Goal: Task Accomplishment & Management: Manage account settings

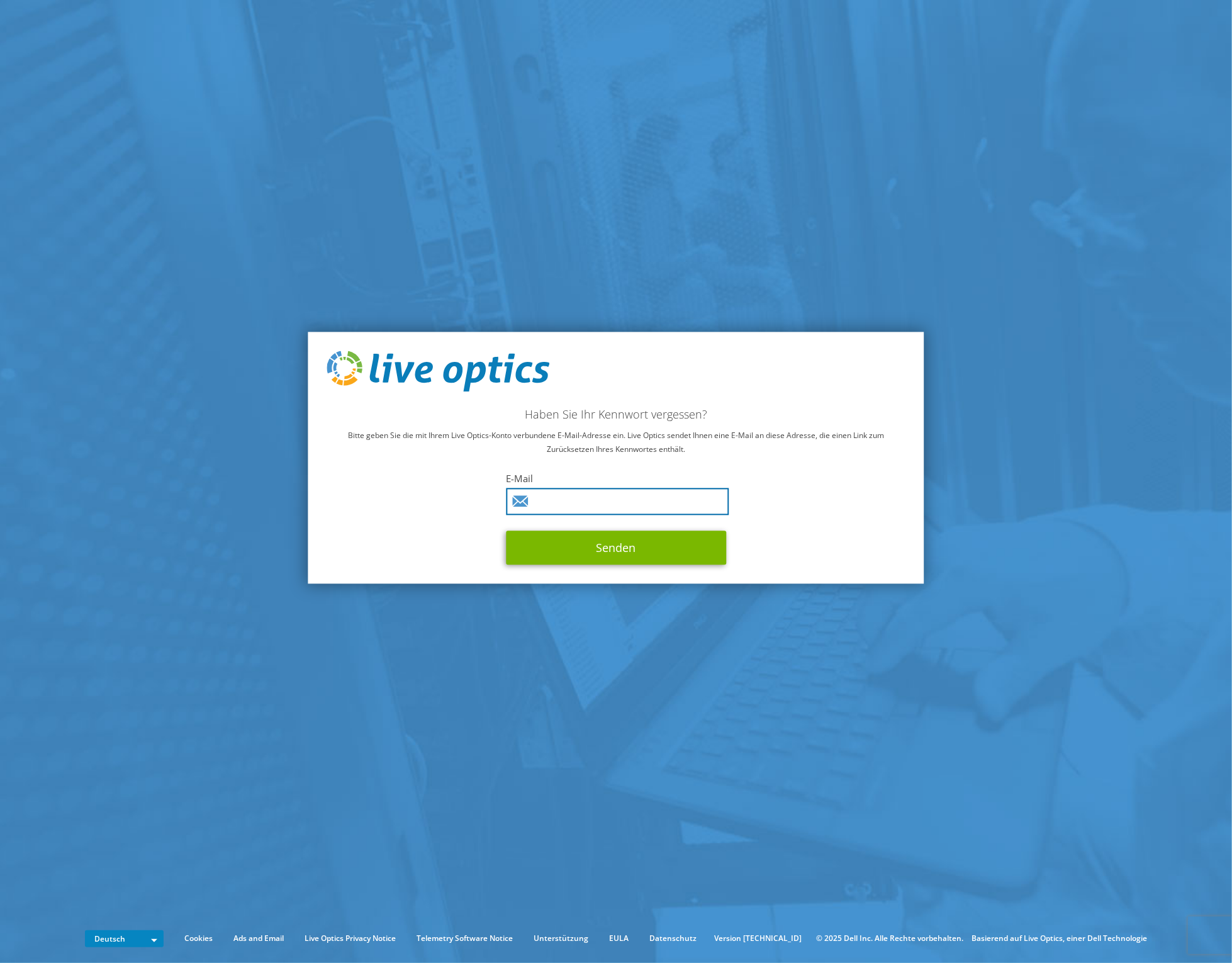
click at [602, 497] on input "text" at bounding box center [616, 502] width 222 height 27
type input "holger.boehm@systemworkx.de"
click at [629, 546] on button "Senden" at bounding box center [616, 548] width 220 height 34
click at [637, 549] on button "Senden" at bounding box center [616, 548] width 220 height 34
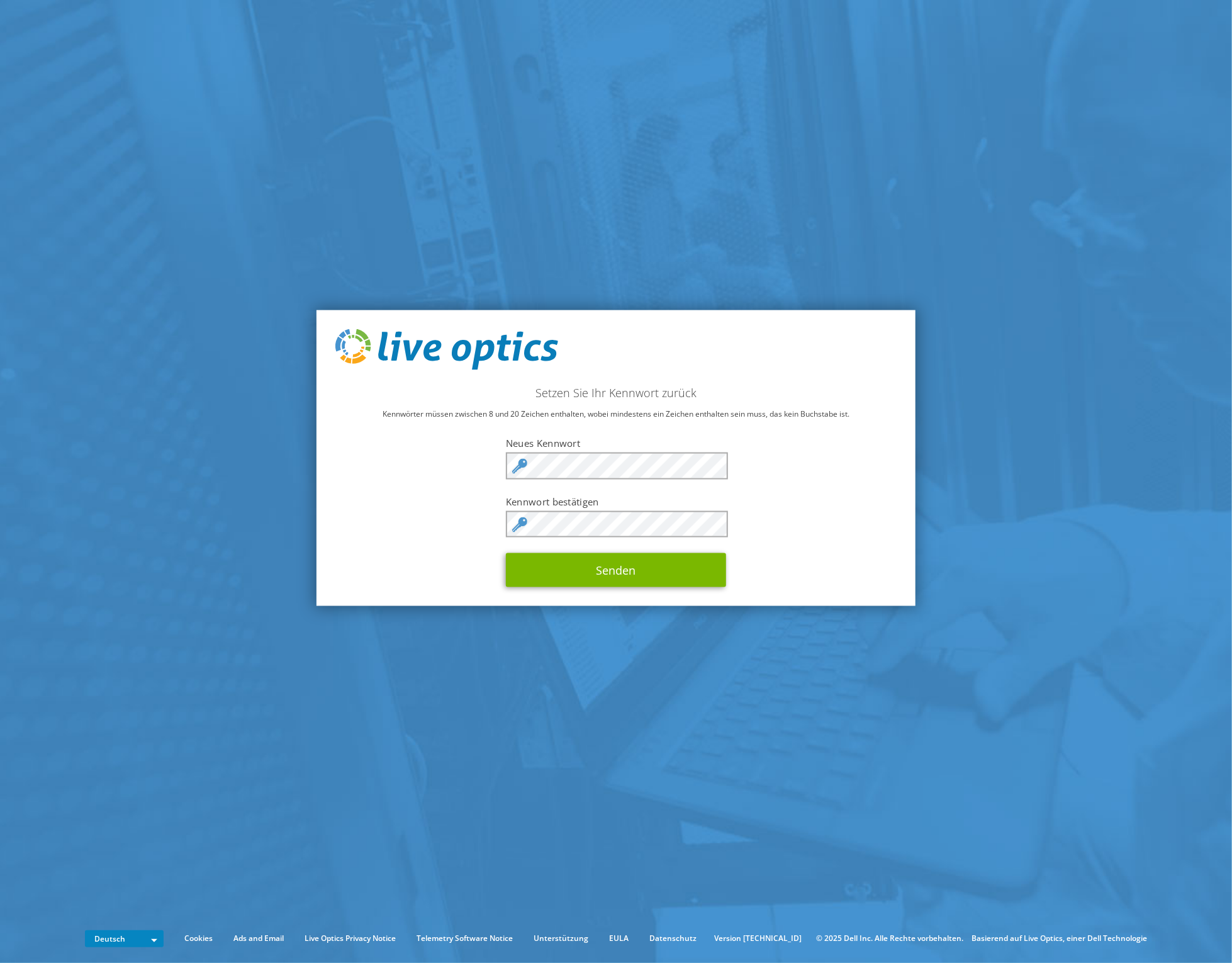
click at [624, 593] on div "Setzen Sie Ihr Kennwort zurück Kennwörter müssen zwischen 8 und 20 Zeichen enth…" at bounding box center [616, 458] width 599 height 296
click at [612, 570] on button "Senden" at bounding box center [616, 571] width 220 height 34
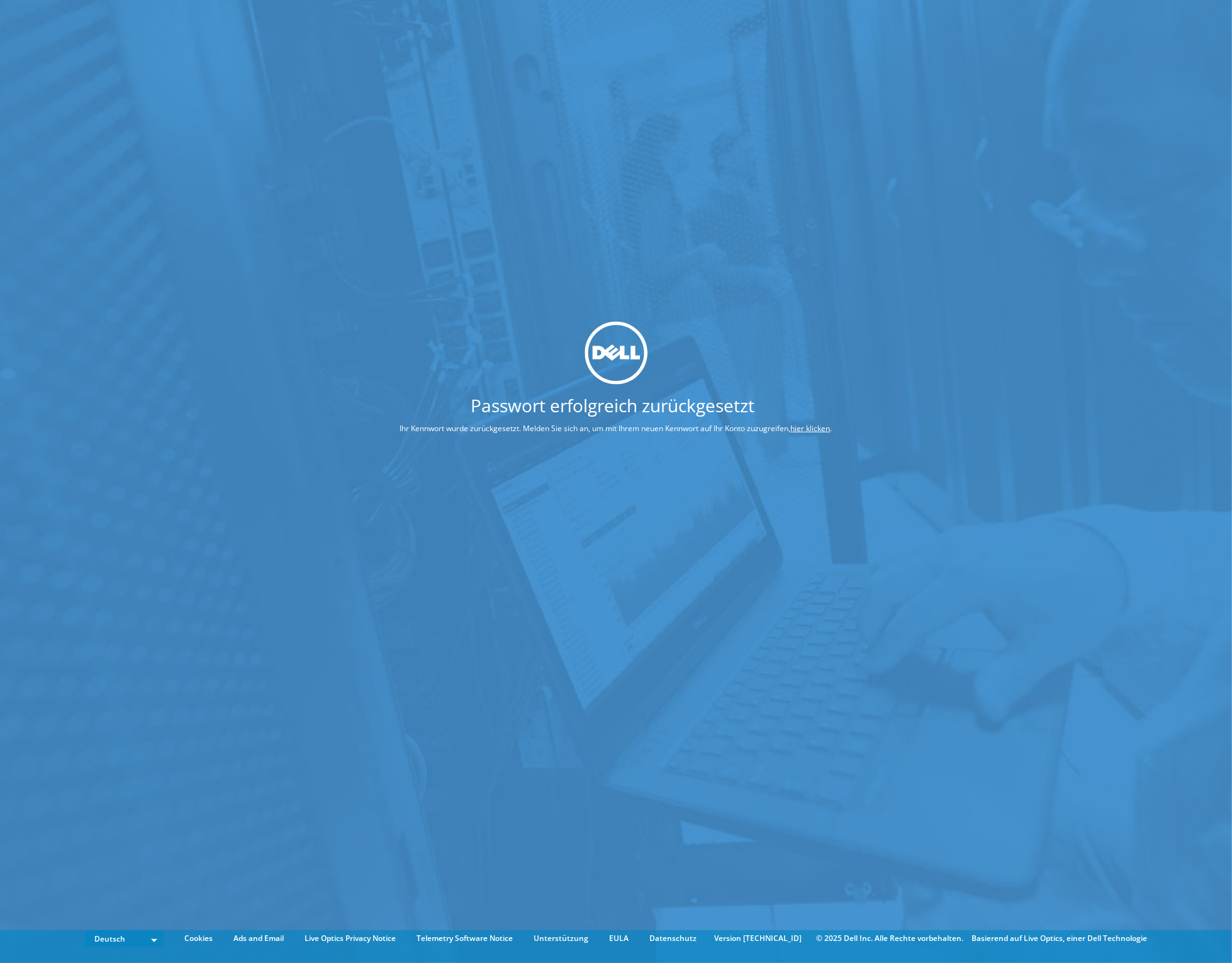
click at [818, 431] on link "hier klicken" at bounding box center [811, 428] width 40 height 11
